Goal: Information Seeking & Learning: Understand process/instructions

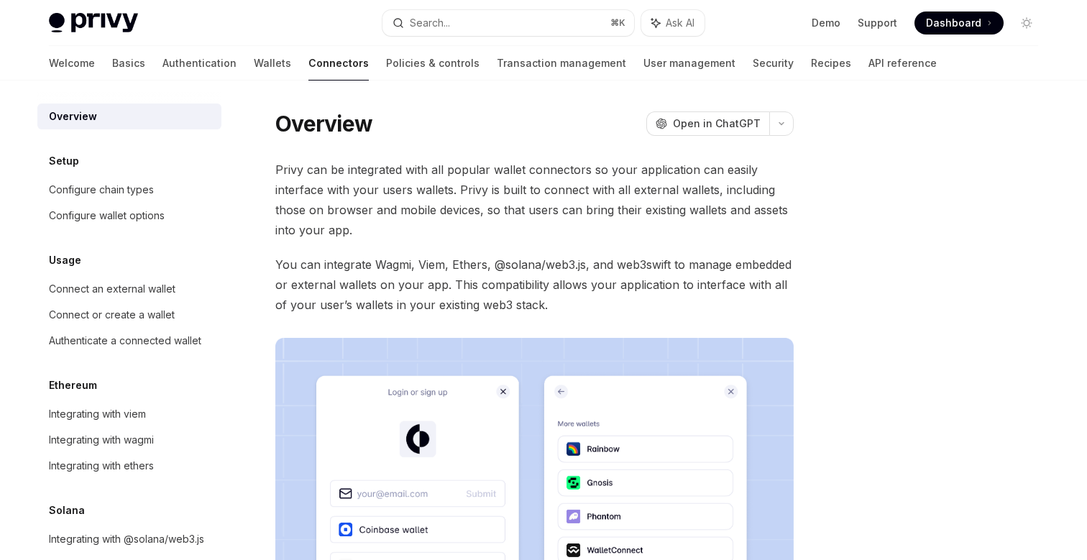
scroll to position [21, 0]
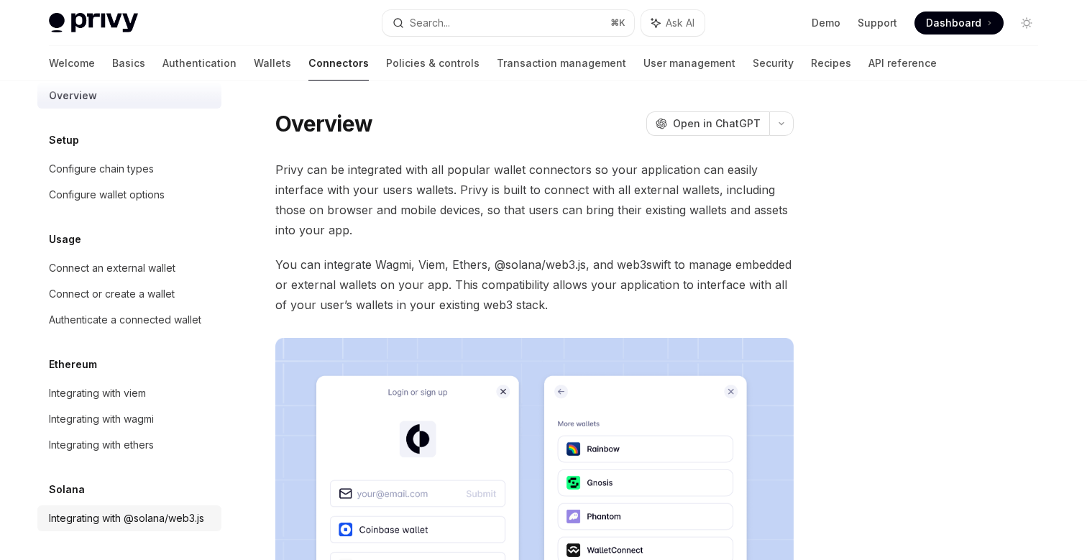
click at [124, 517] on div "Integrating with @solana/web3.js" at bounding box center [126, 518] width 155 height 17
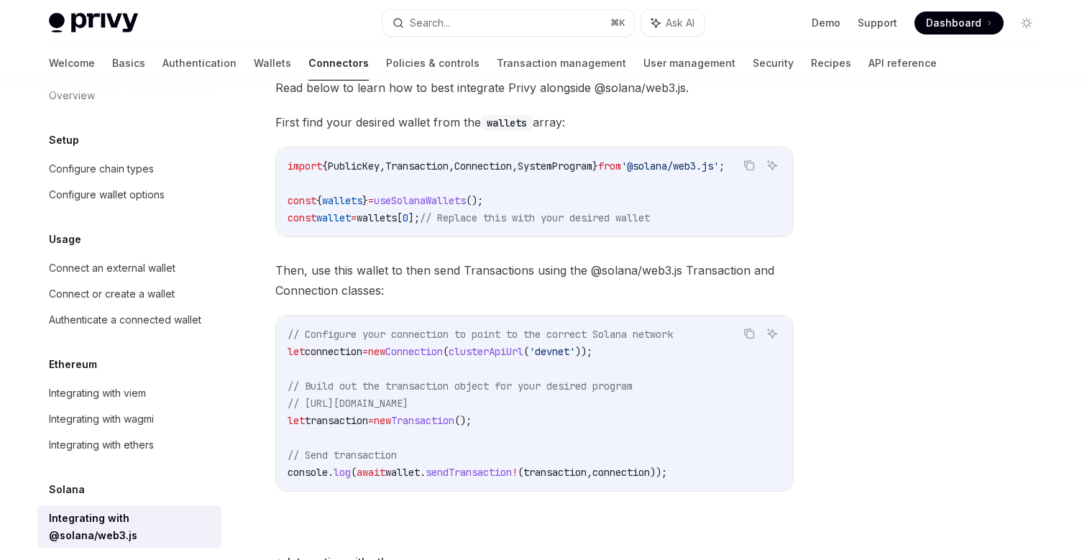
scroll to position [205, 0]
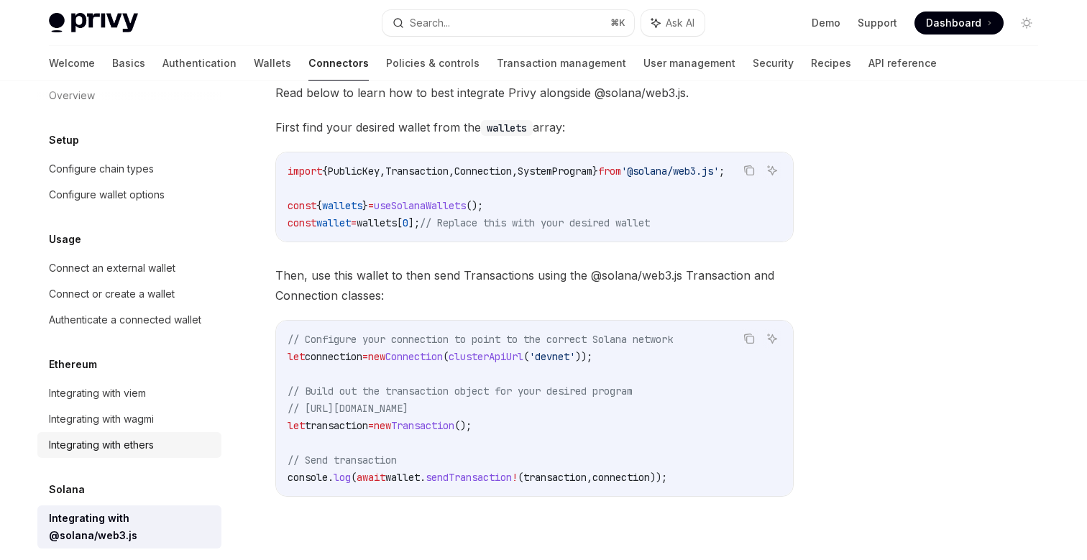
click at [125, 443] on div "Integrating with ethers" at bounding box center [101, 444] width 105 height 17
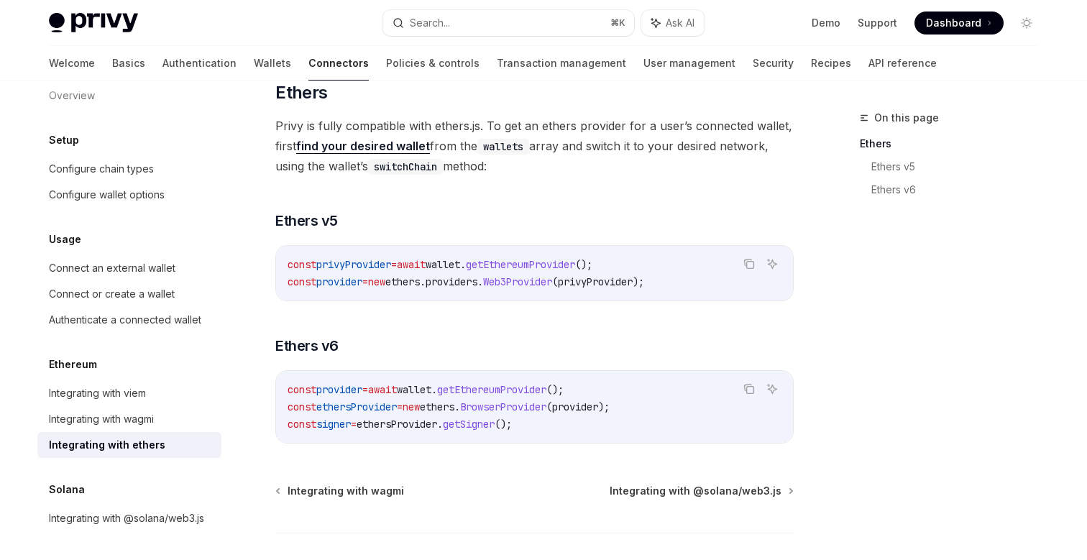
scroll to position [107, 0]
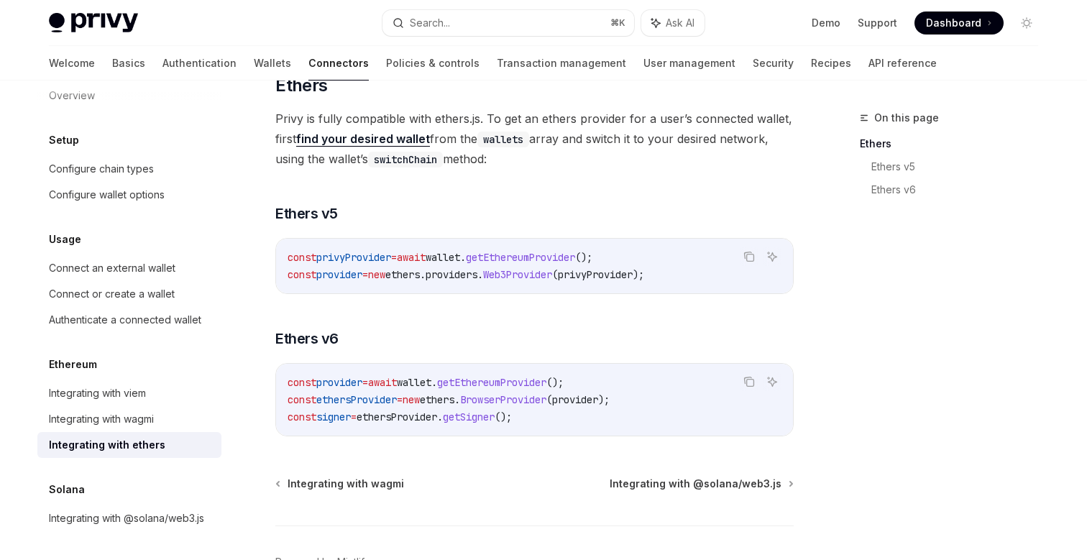
click at [423, 282] on code "const privyProvider = await wallet . getEthereumProvider (); const provider = n…" at bounding box center [535, 266] width 494 height 35
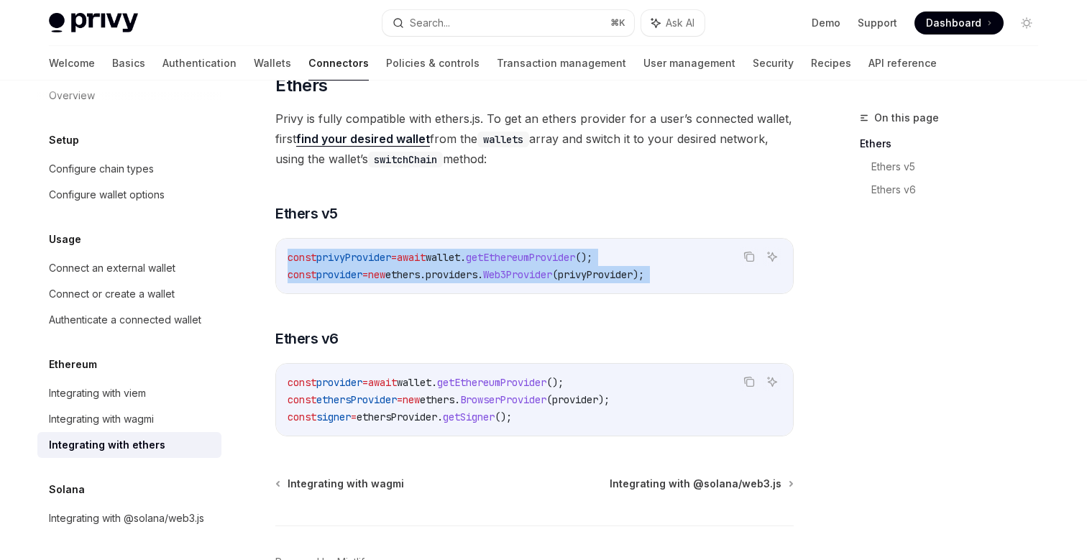
click at [304, 252] on span "const" at bounding box center [302, 257] width 29 height 13
copy div "const privyProvider = await wallet . getEthereumProvider (); const provider = n…"
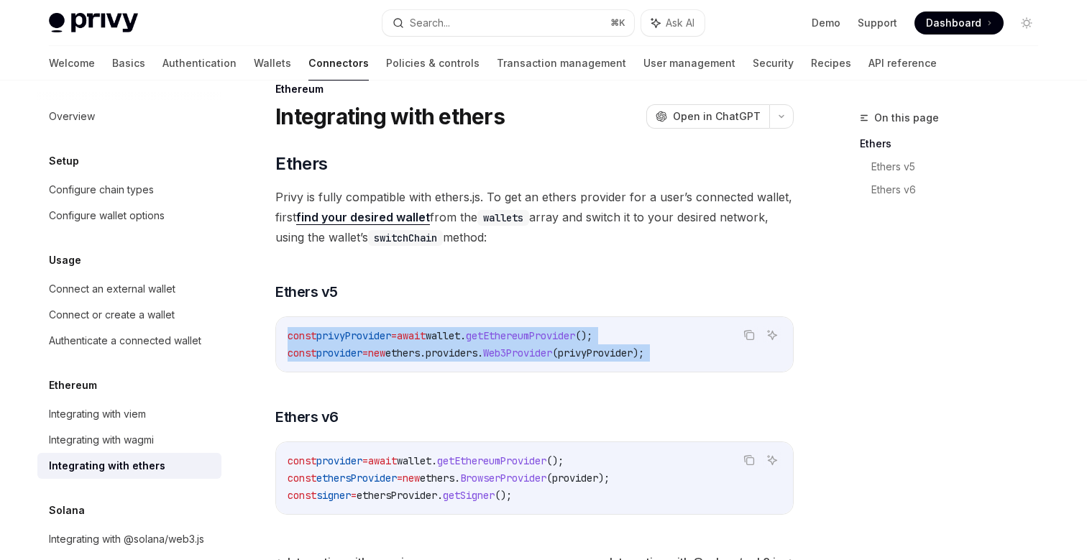
scroll to position [0, 0]
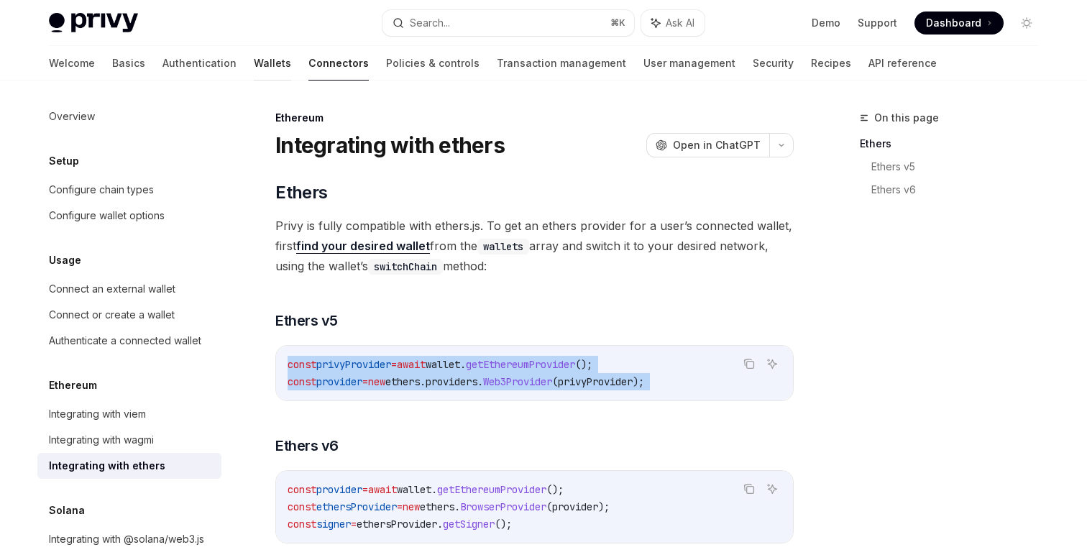
click at [254, 58] on link "Wallets" at bounding box center [272, 63] width 37 height 35
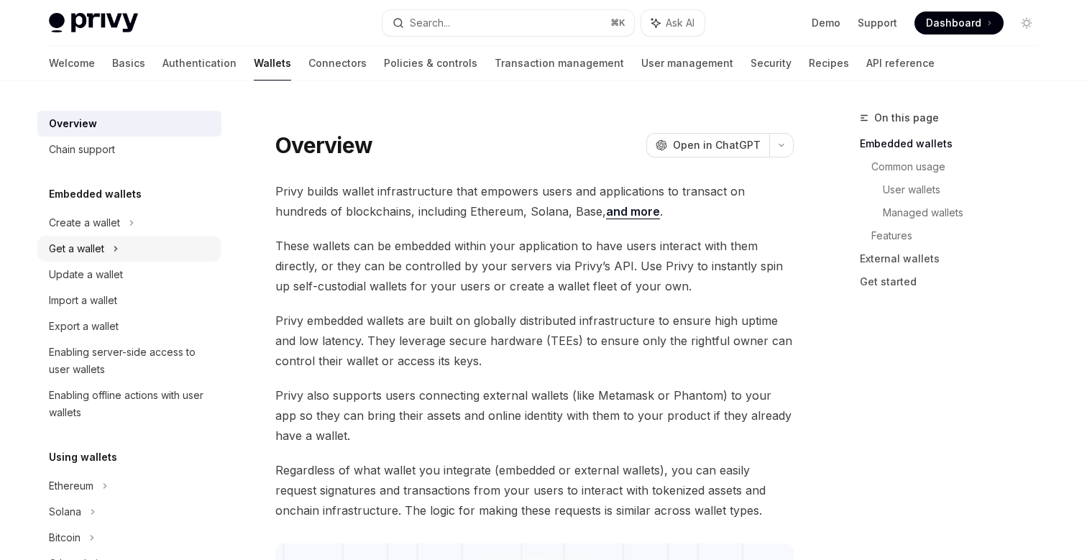
click at [104, 246] on div "Get a wallet" at bounding box center [129, 249] width 184 height 26
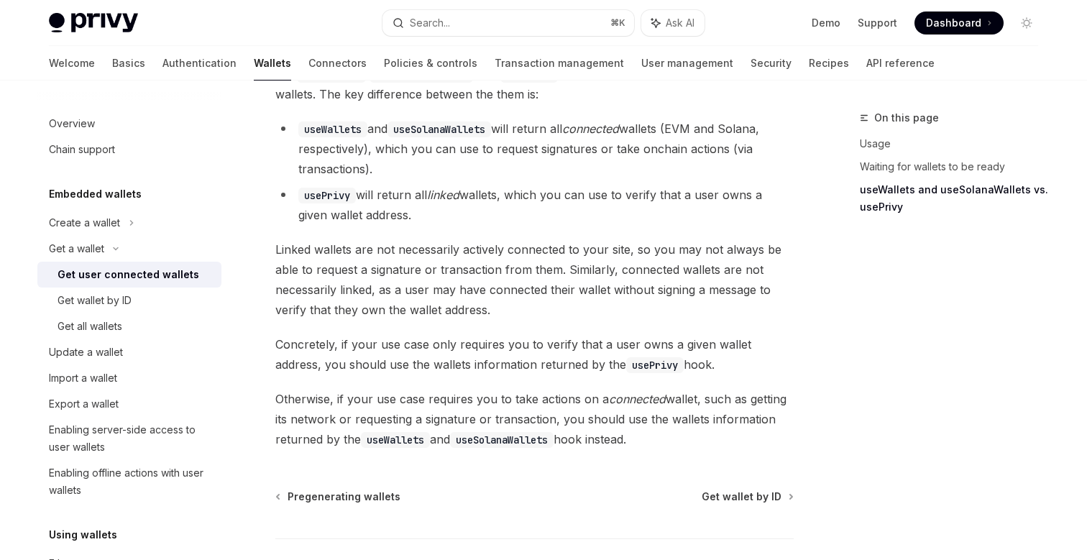
scroll to position [1384, 0]
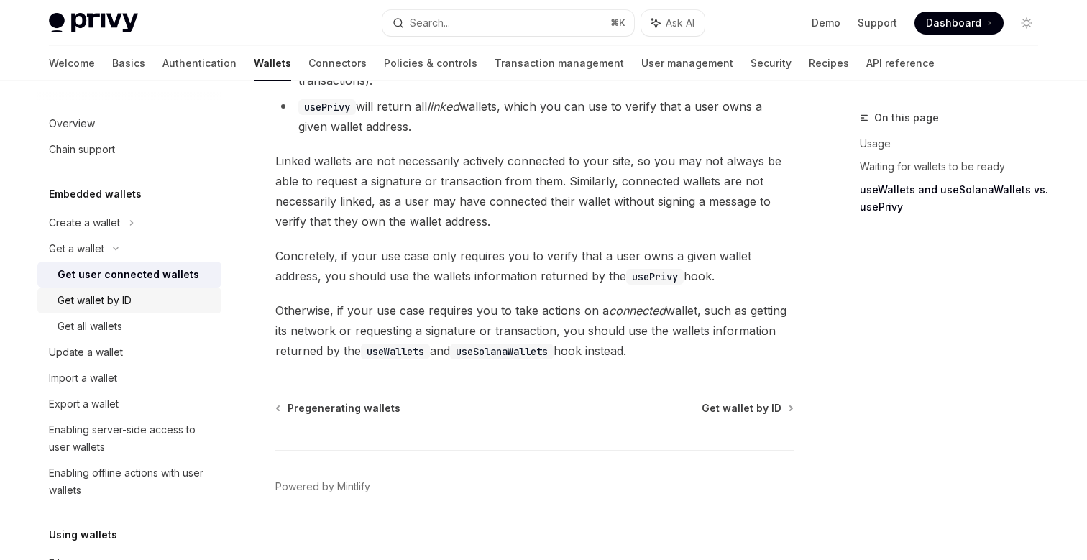
click at [104, 300] on div "Get wallet by ID" at bounding box center [95, 300] width 74 height 17
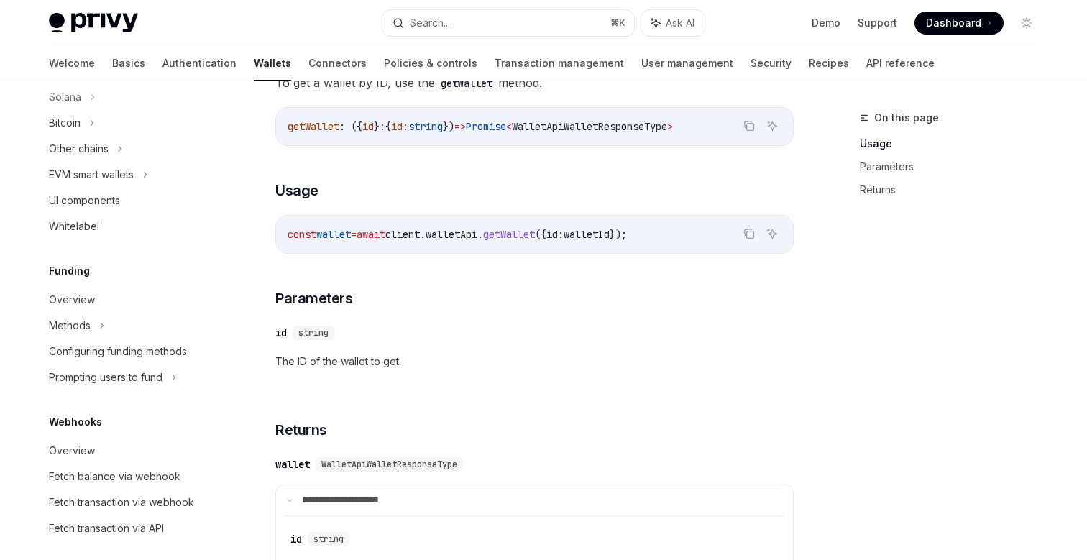
scroll to position [761, 0]
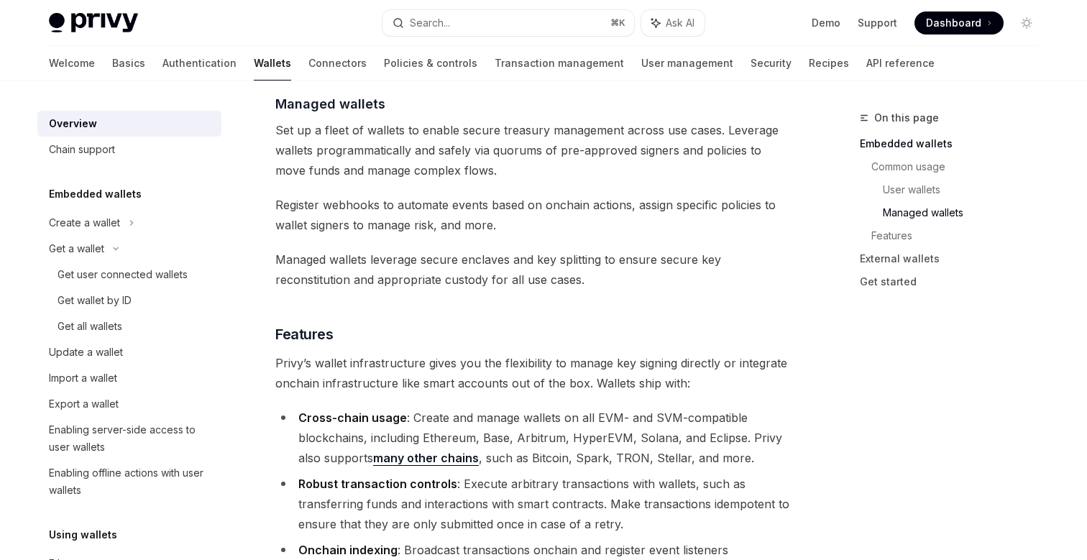
type textarea "*"
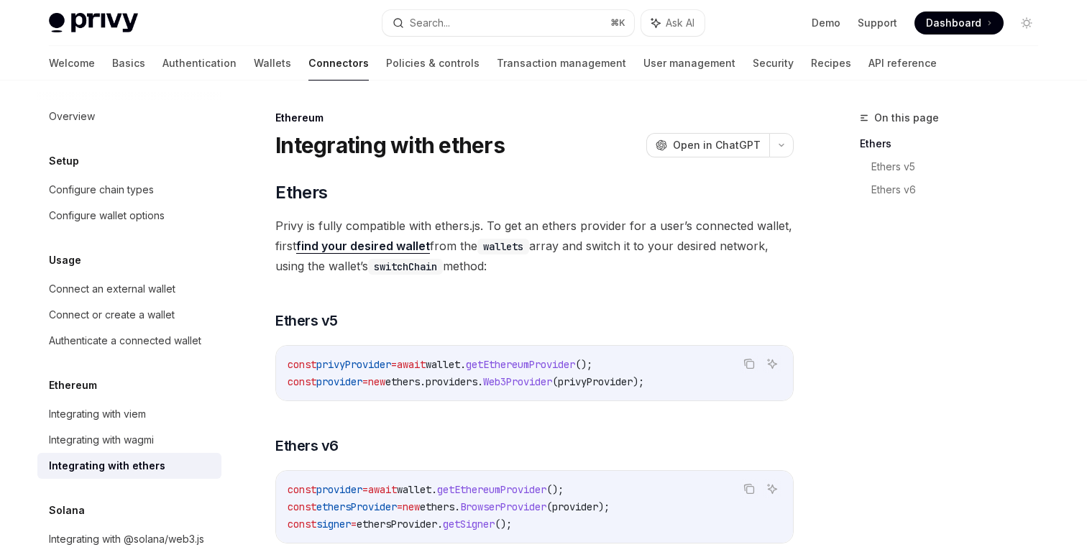
click at [385, 375] on span "new" at bounding box center [376, 381] width 17 height 13
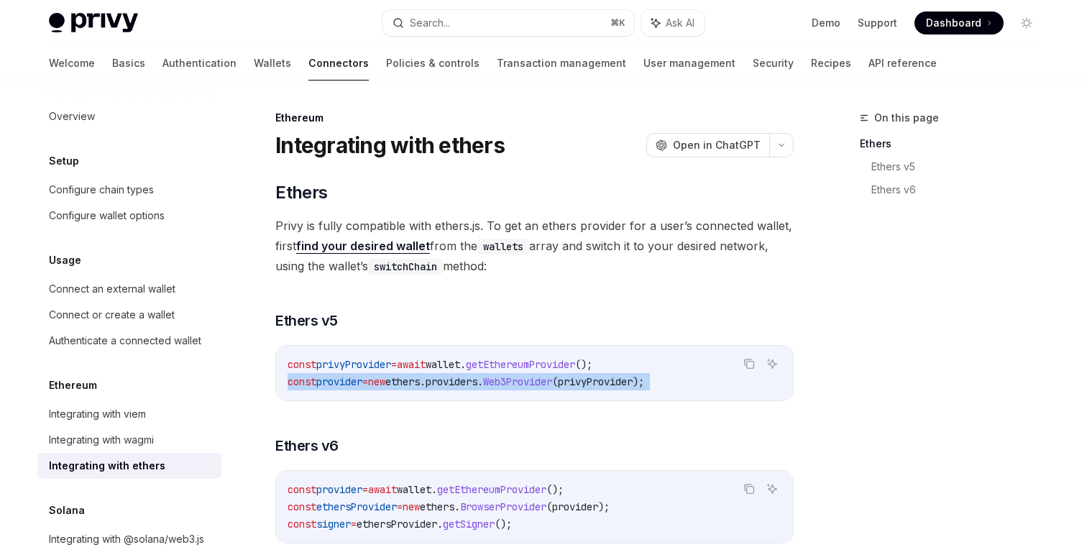
click at [385, 375] on span "new" at bounding box center [376, 381] width 17 height 13
click at [357, 360] on span "privyProvider" at bounding box center [353, 364] width 75 height 13
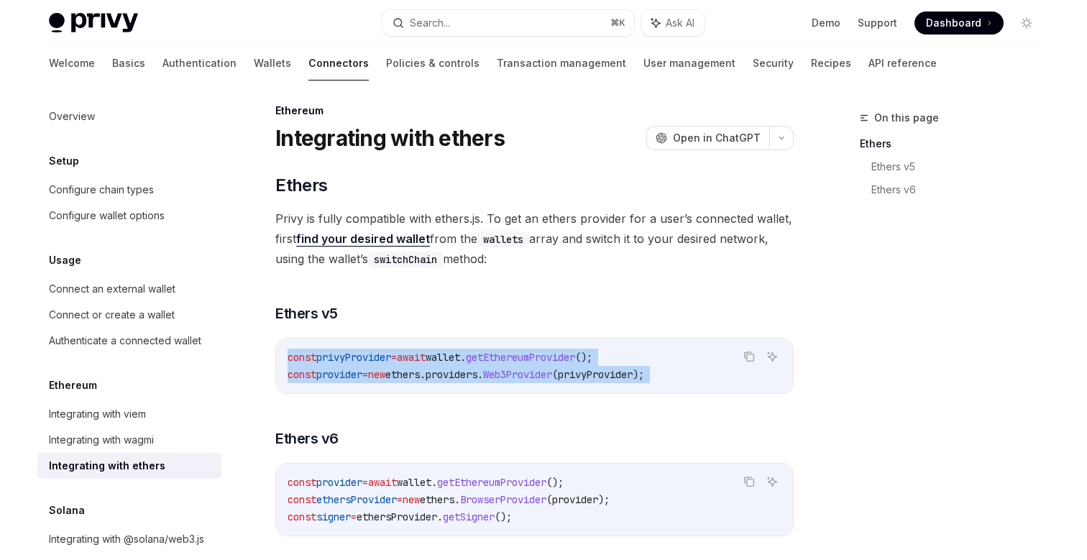
copy div "const privyProvider = await wallet . getEthereumProvider (); const provider = n…"
